Goal: Task Accomplishment & Management: Manage account settings

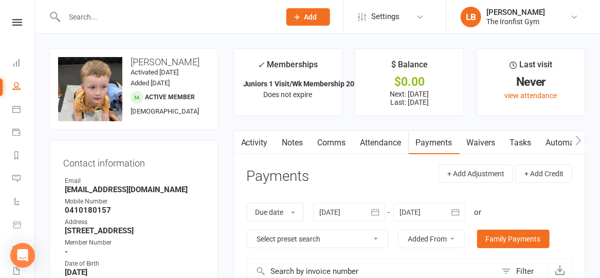
click at [222, 13] on input "text" at bounding box center [167, 17] width 212 height 14
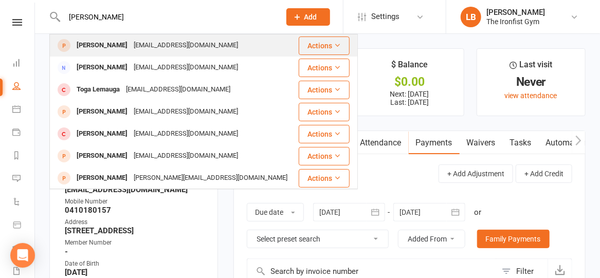
type input "[PERSON_NAME]"
click at [226, 47] on div "[PERSON_NAME] [EMAIL_ADDRESS][DOMAIN_NAME]" at bounding box center [173, 45] width 247 height 21
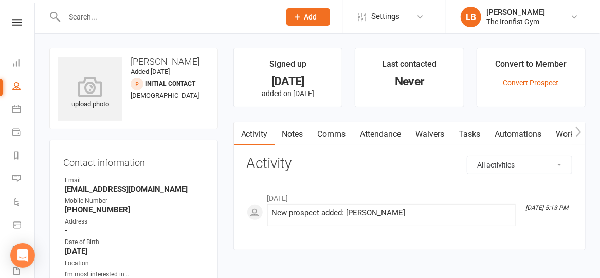
scroll to position [43, 0]
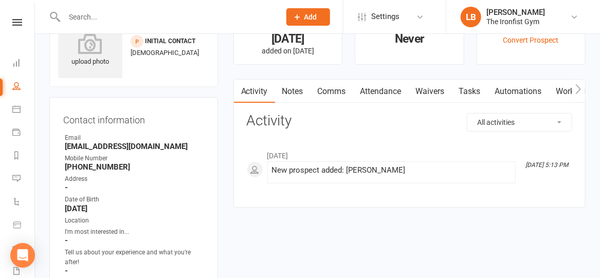
click at [434, 88] on link "Waivers" at bounding box center [429, 92] width 43 height 24
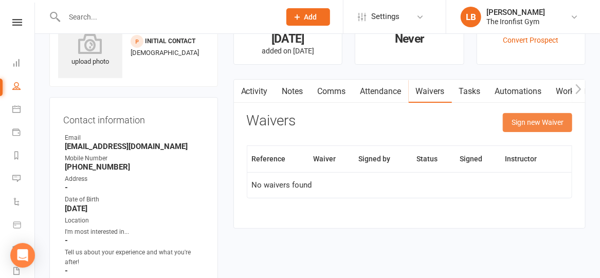
click at [558, 116] on button "Sign new Waiver" at bounding box center [536, 122] width 69 height 18
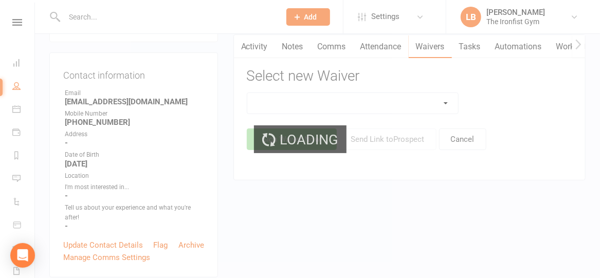
scroll to position [88, 0]
click at [445, 101] on div "Loading" at bounding box center [300, 139] width 600 height 278
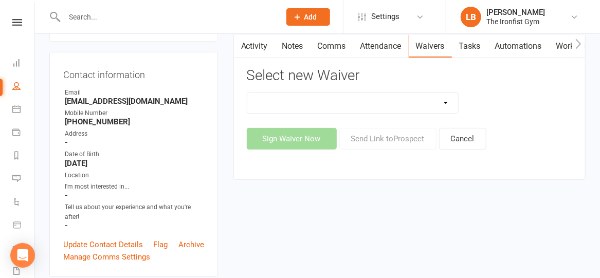
click at [445, 101] on select "2 Week Unlimited Trial Membership (2/24) 6 Month Membership Contract 3 Visit (P…" at bounding box center [352, 102] width 211 height 21
select select "6685"
click at [247, 92] on select "2 Week Unlimited Trial Membership (2/24) 6 Month Membership Contract 3 Visit (P…" at bounding box center [352, 102] width 211 height 21
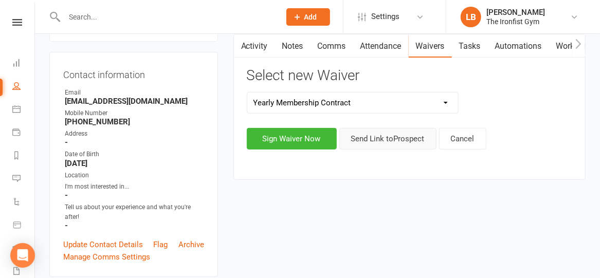
click at [377, 134] on button "Send Link to [GEOGRAPHIC_DATA]" at bounding box center [387, 139] width 97 height 22
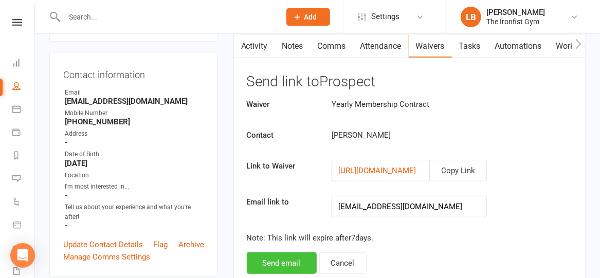
click at [279, 254] on button "Send email" at bounding box center [282, 263] width 70 height 22
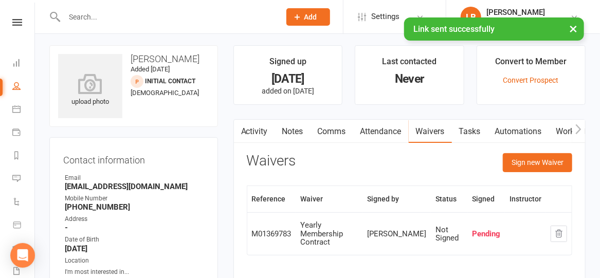
scroll to position [1, 0]
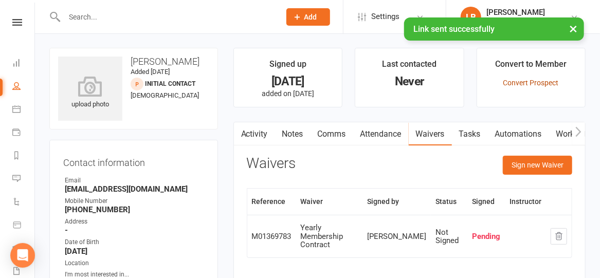
click at [510, 82] on link "Convert Prospect" at bounding box center [530, 83] width 55 height 8
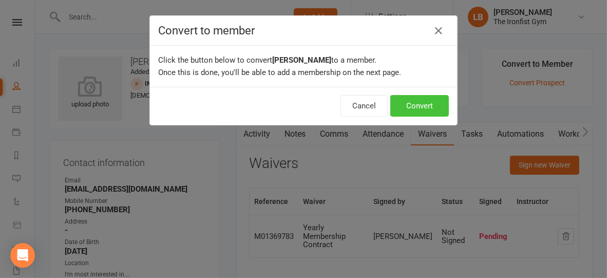
click at [422, 98] on button "Convert" at bounding box center [419, 106] width 59 height 22
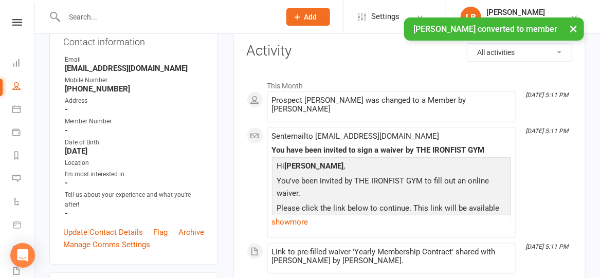
scroll to position [169, 0]
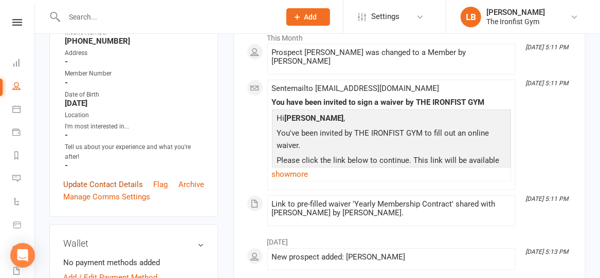
click at [121, 183] on link "Update Contact Details" at bounding box center [103, 184] width 80 height 12
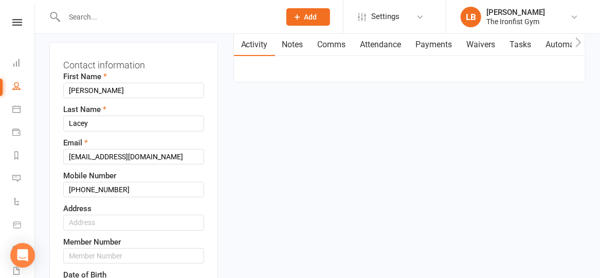
scroll to position [163, 0]
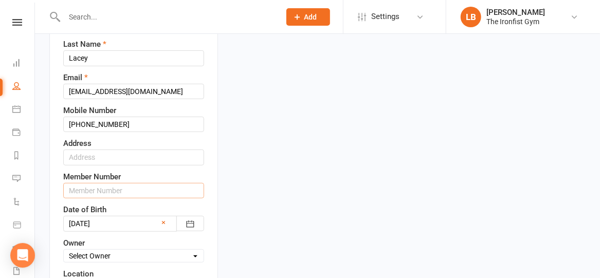
click at [108, 185] on input "text" at bounding box center [133, 190] width 141 height 15
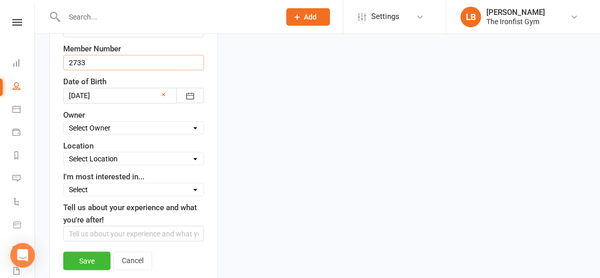
scroll to position [292, 0]
type input "2733"
click at [79, 257] on link "Save" at bounding box center [86, 260] width 47 height 18
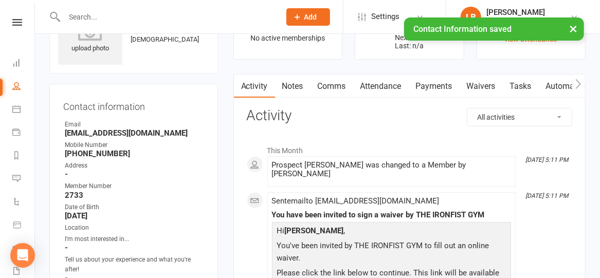
scroll to position [54, 0]
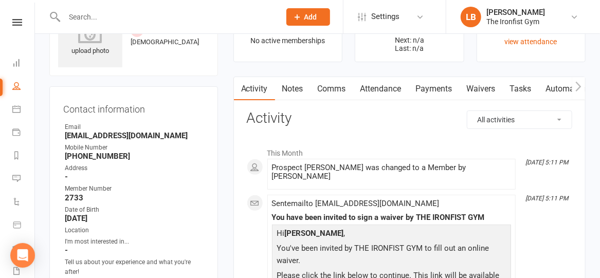
click at [294, 84] on link "Notes" at bounding box center [292, 89] width 35 height 24
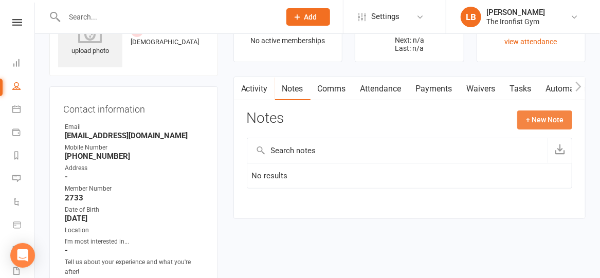
click at [549, 122] on button "+ New Note" at bounding box center [544, 119] width 55 height 18
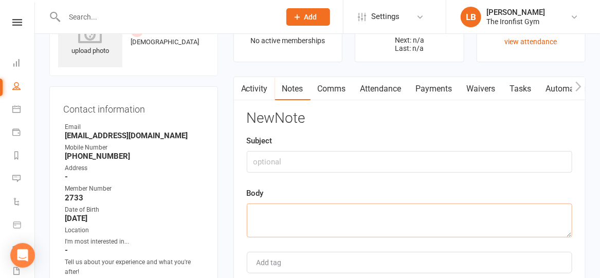
click at [340, 214] on textarea at bounding box center [409, 220] width 325 height 34
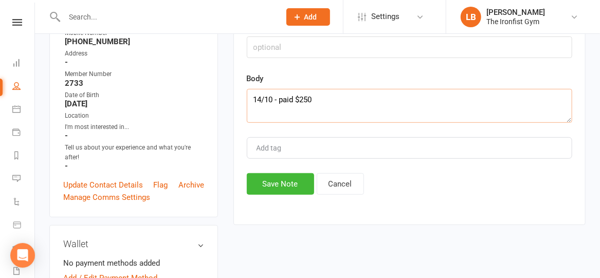
scroll to position [168, 0]
type textarea "14/10 - paid $250"
click at [270, 179] on button "Save Note" at bounding box center [280, 185] width 67 height 22
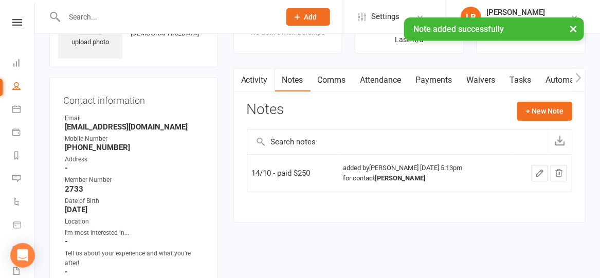
scroll to position [0, 0]
